Goal: Information Seeking & Learning: Learn about a topic

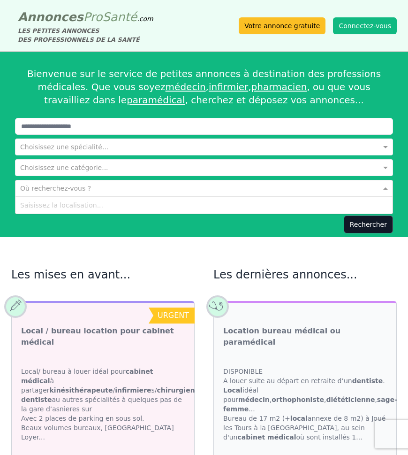
drag, startPoint x: 68, startPoint y: 180, endPoint x: 118, endPoint y: 188, distance: 51.3
click at [69, 180] on div "Où recherchez-vous ?" at bounding box center [204, 188] width 378 height 17
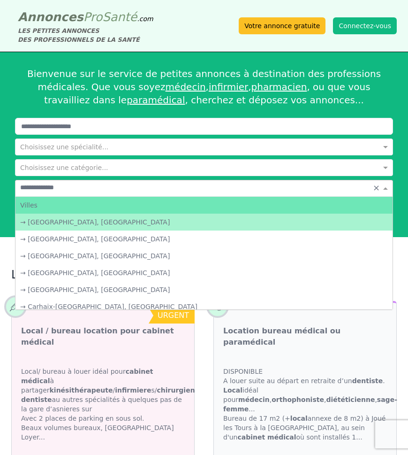
type input "**********"
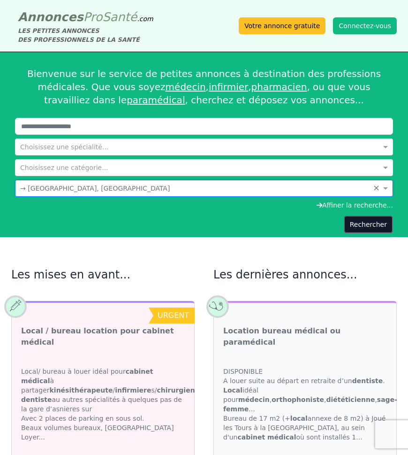
click at [377, 227] on button "Rechercher" at bounding box center [368, 224] width 49 height 18
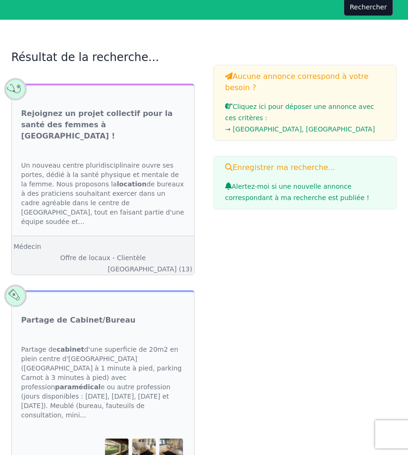
scroll to position [187, 0]
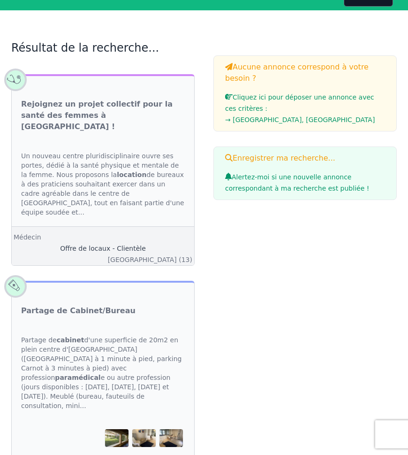
click at [129, 245] on link "Offre de locaux - Clientèle" at bounding box center [103, 249] width 86 height 8
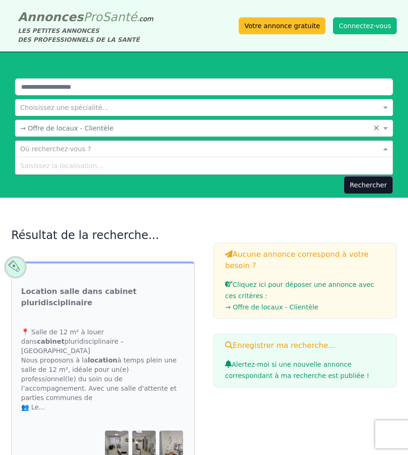
drag, startPoint x: 42, startPoint y: 144, endPoint x: 109, endPoint y: 160, distance: 68.5
click at [42, 144] on input "text" at bounding box center [194, 147] width 349 height 9
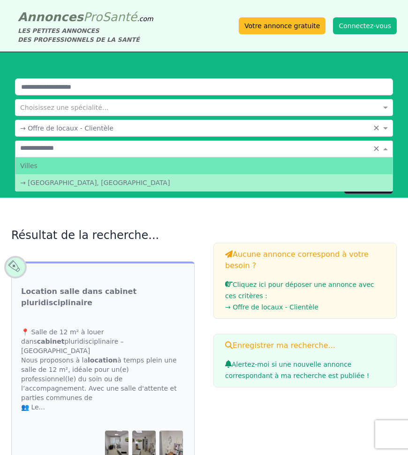
type input "**********"
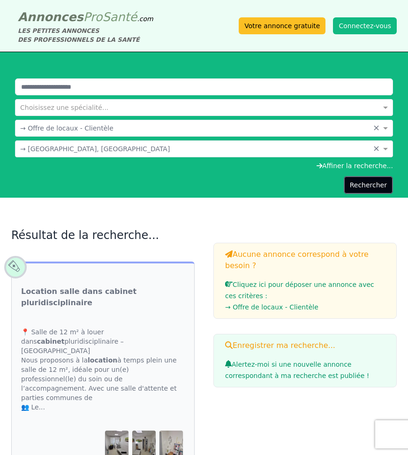
click at [371, 187] on button "Rechercher" at bounding box center [368, 185] width 49 height 18
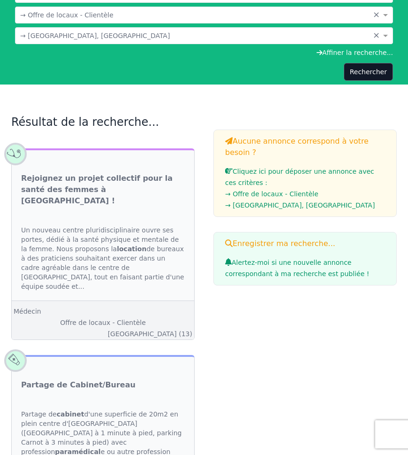
scroll to position [115, 0]
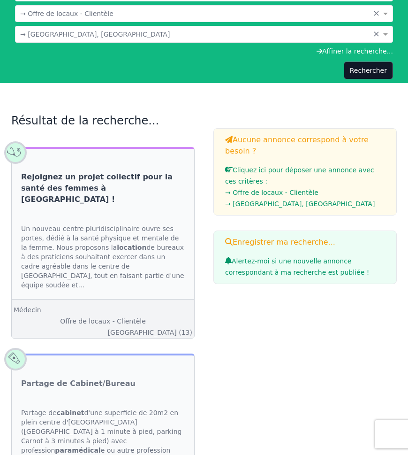
click at [73, 184] on link "Rejoignez un projet collectif pour la santé des femmes à [GEOGRAPHIC_DATA] !" at bounding box center [103, 188] width 164 height 34
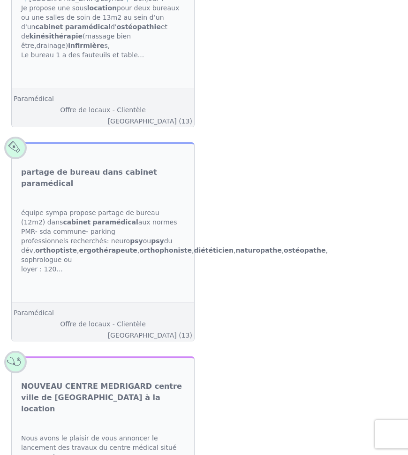
scroll to position [1915, 0]
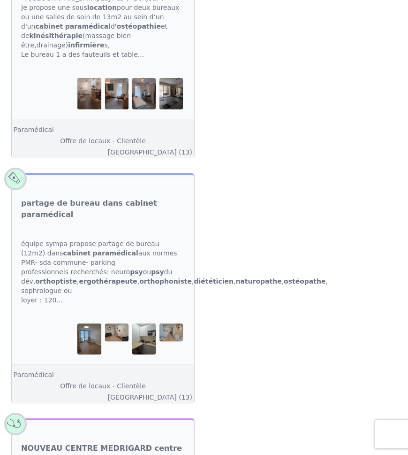
click at [96, 323] on img at bounding box center [88, 338] width 23 height 31
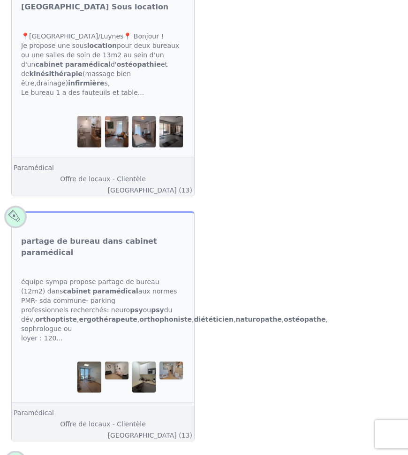
scroll to position [1864, 0]
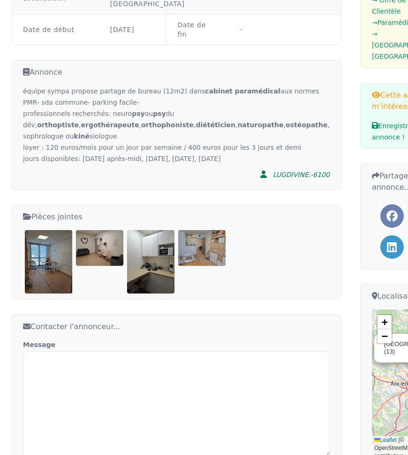
scroll to position [192, 0]
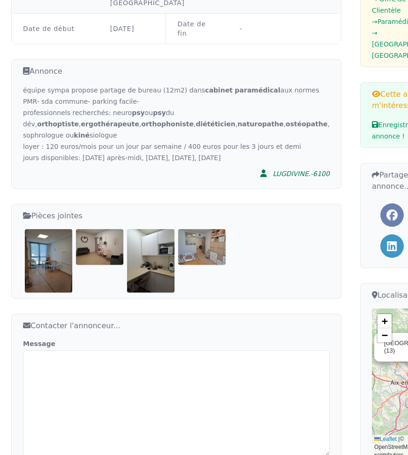
click at [44, 231] on img at bounding box center [48, 260] width 47 height 63
